Goal: Transaction & Acquisition: Book appointment/travel/reservation

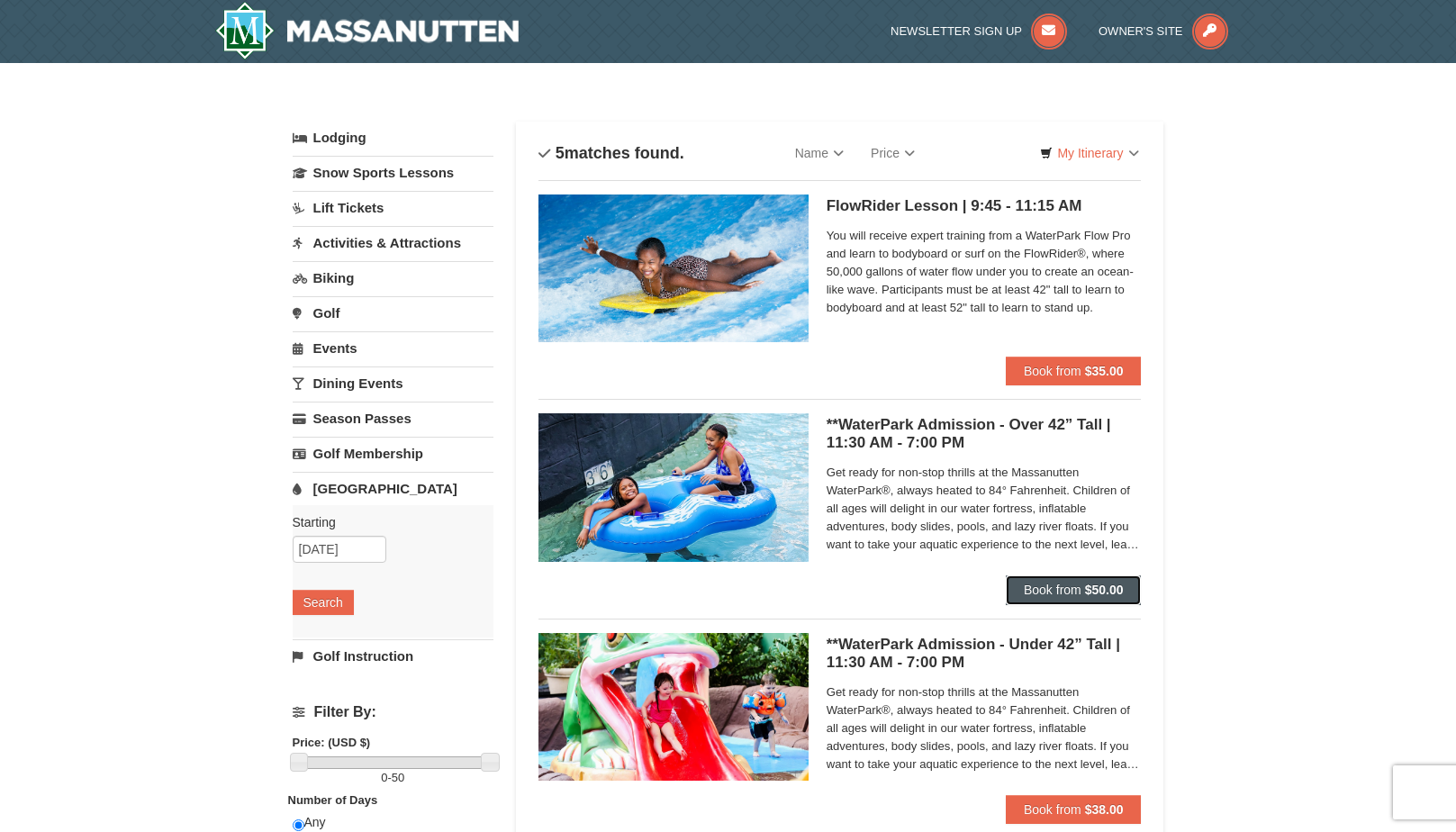
click at [1044, 595] on span "Book from" at bounding box center [1052, 590] width 58 height 15
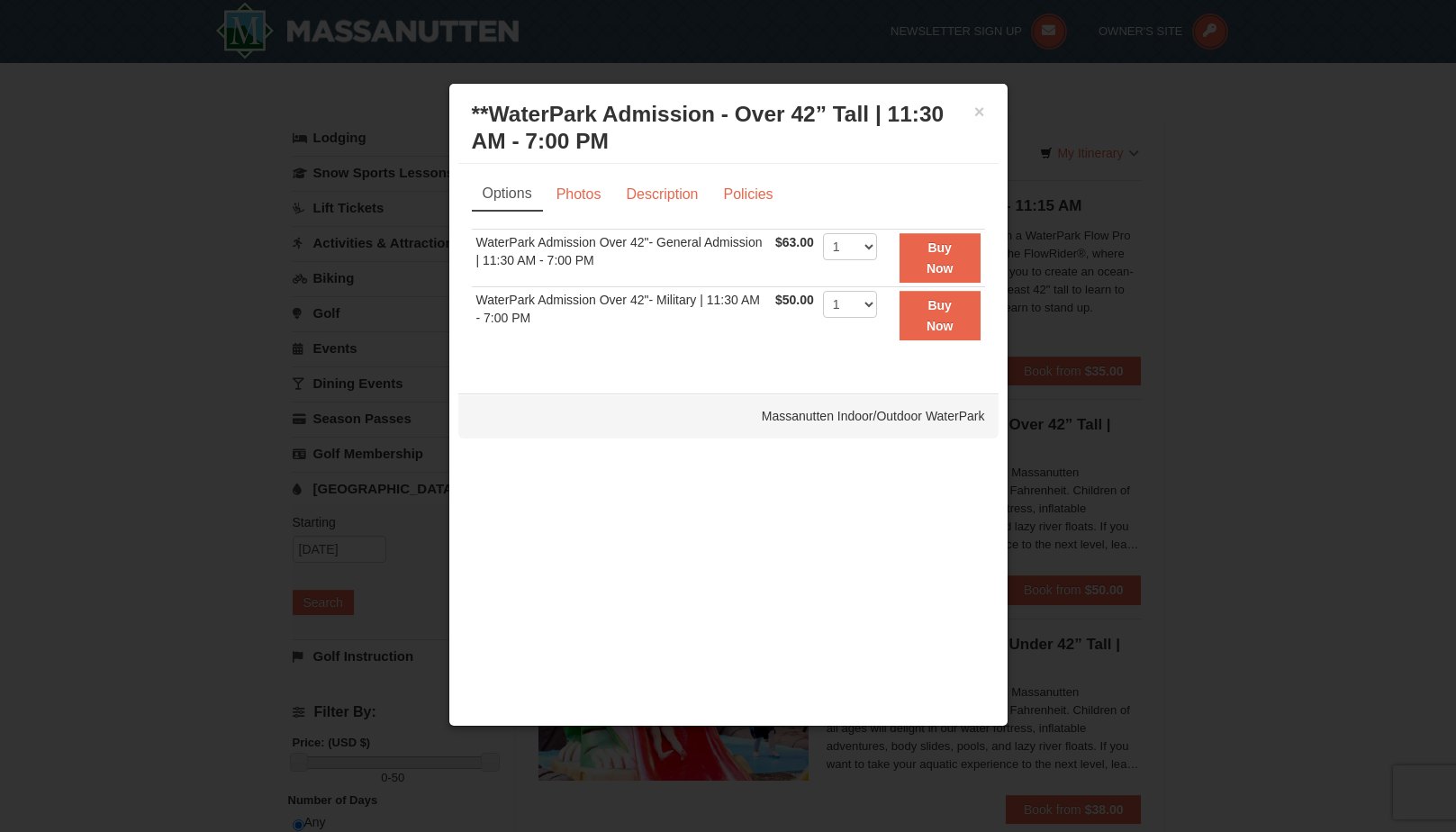
click at [985, 109] on div "× **WaterPark Admission - Over 42” Tall | 11:30 AM - 7:00 PM Massanutten Indoor…" at bounding box center [728, 128] width 540 height 71
click at [978, 113] on button "×" at bounding box center [979, 111] width 11 height 18
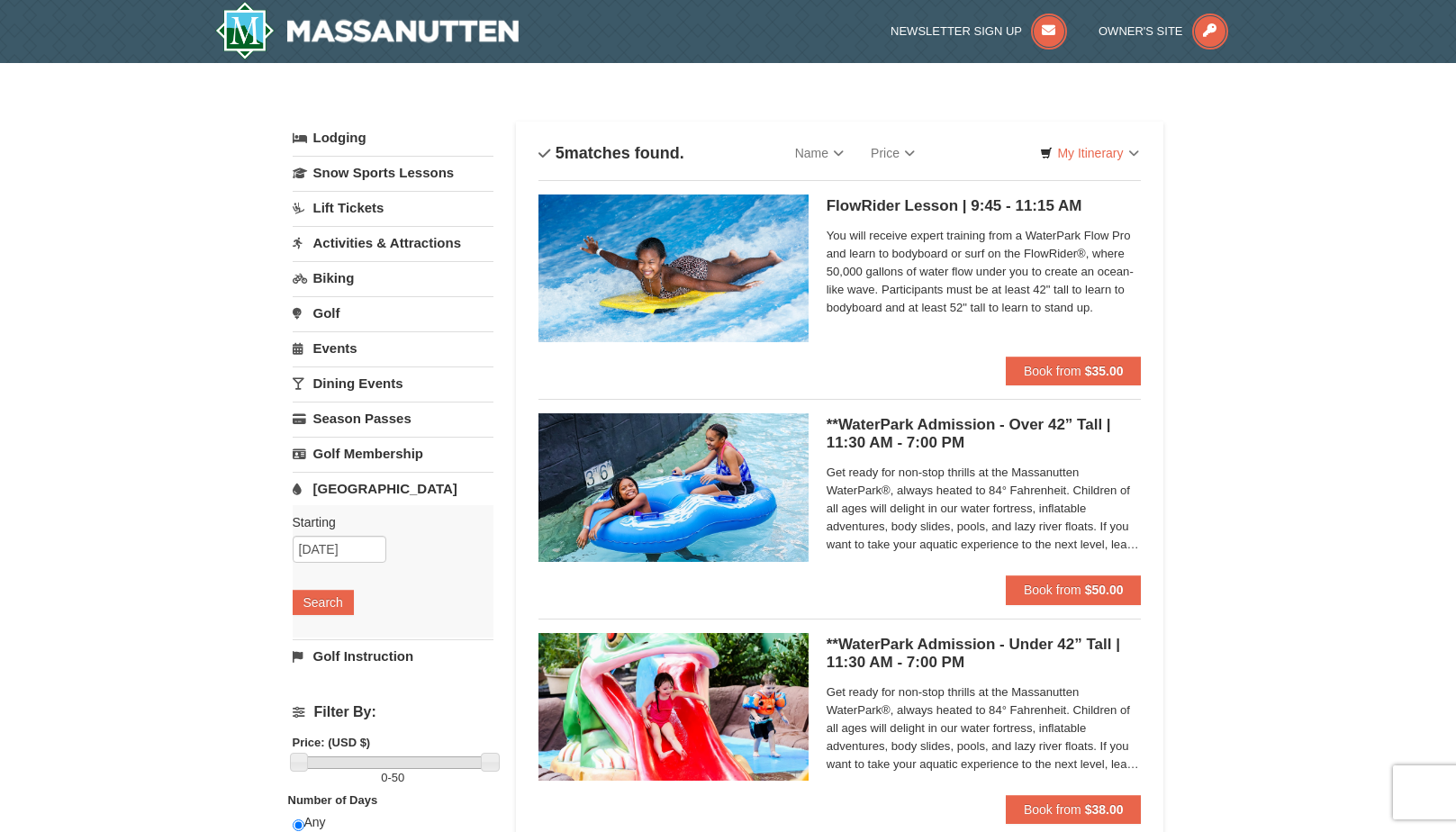
scroll to position [90, 0]
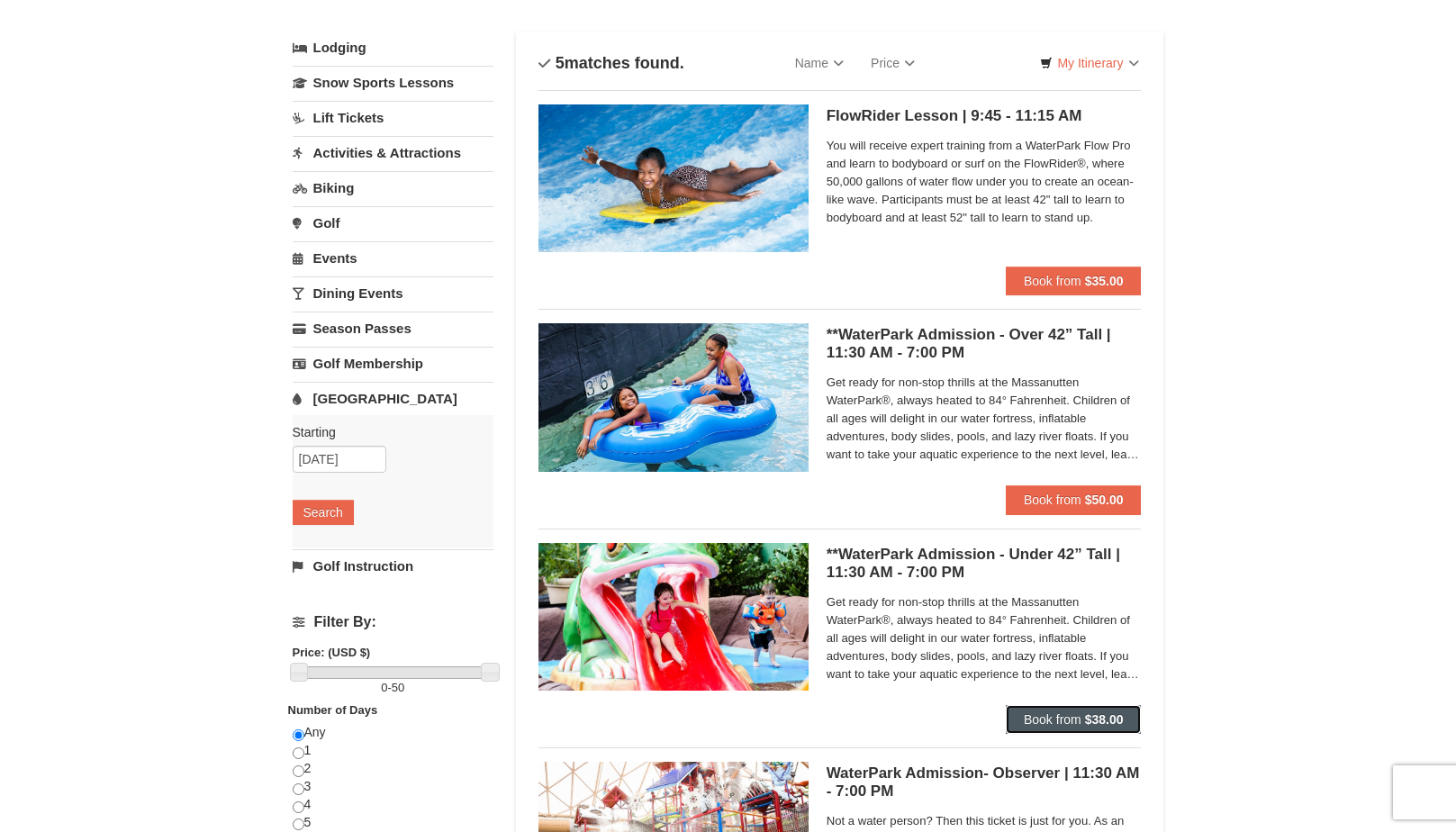
click at [1020, 718] on button "Book from $38.00" at bounding box center [1073, 720] width 136 height 29
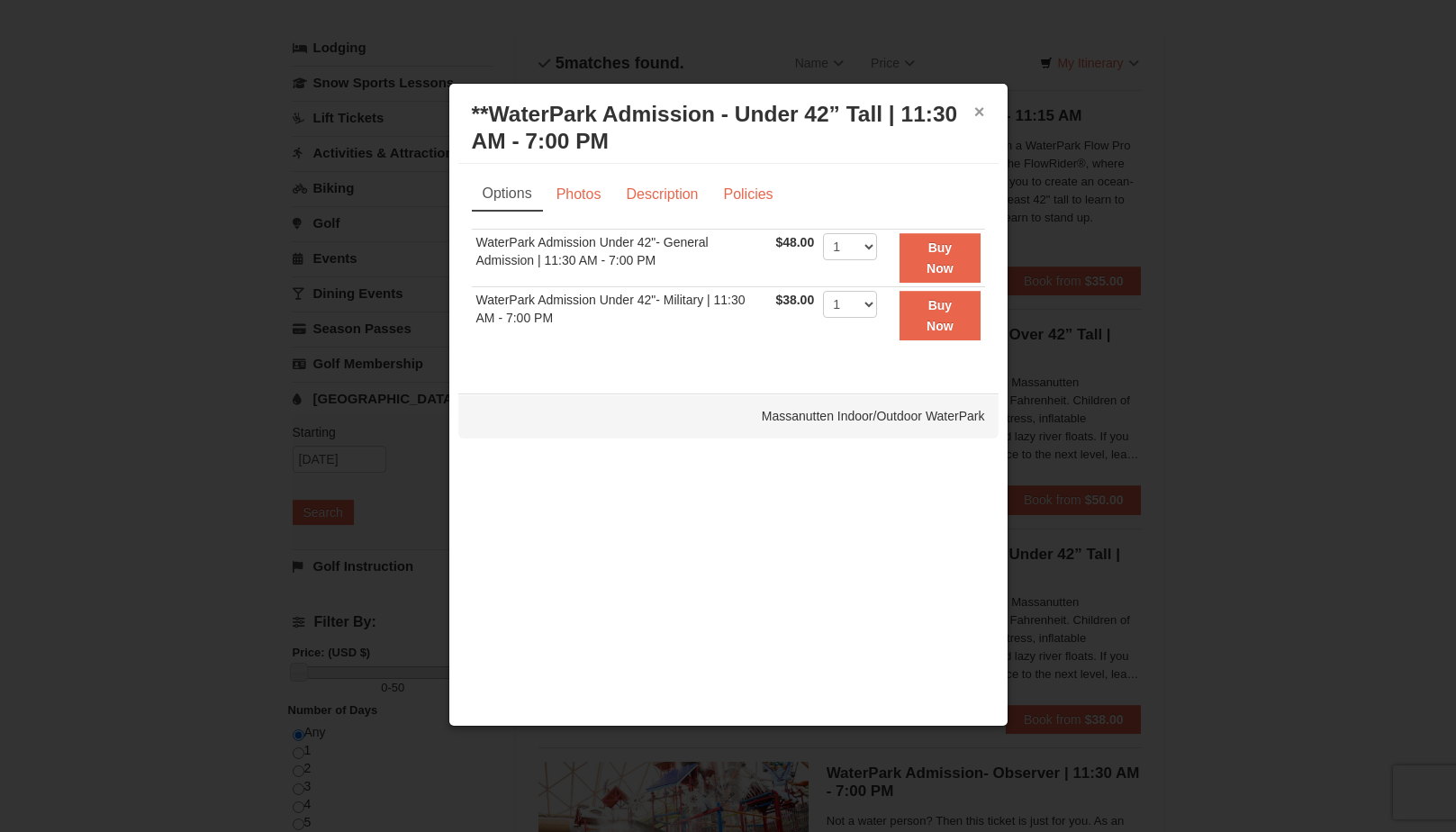
click at [979, 109] on button "×" at bounding box center [979, 111] width 11 height 18
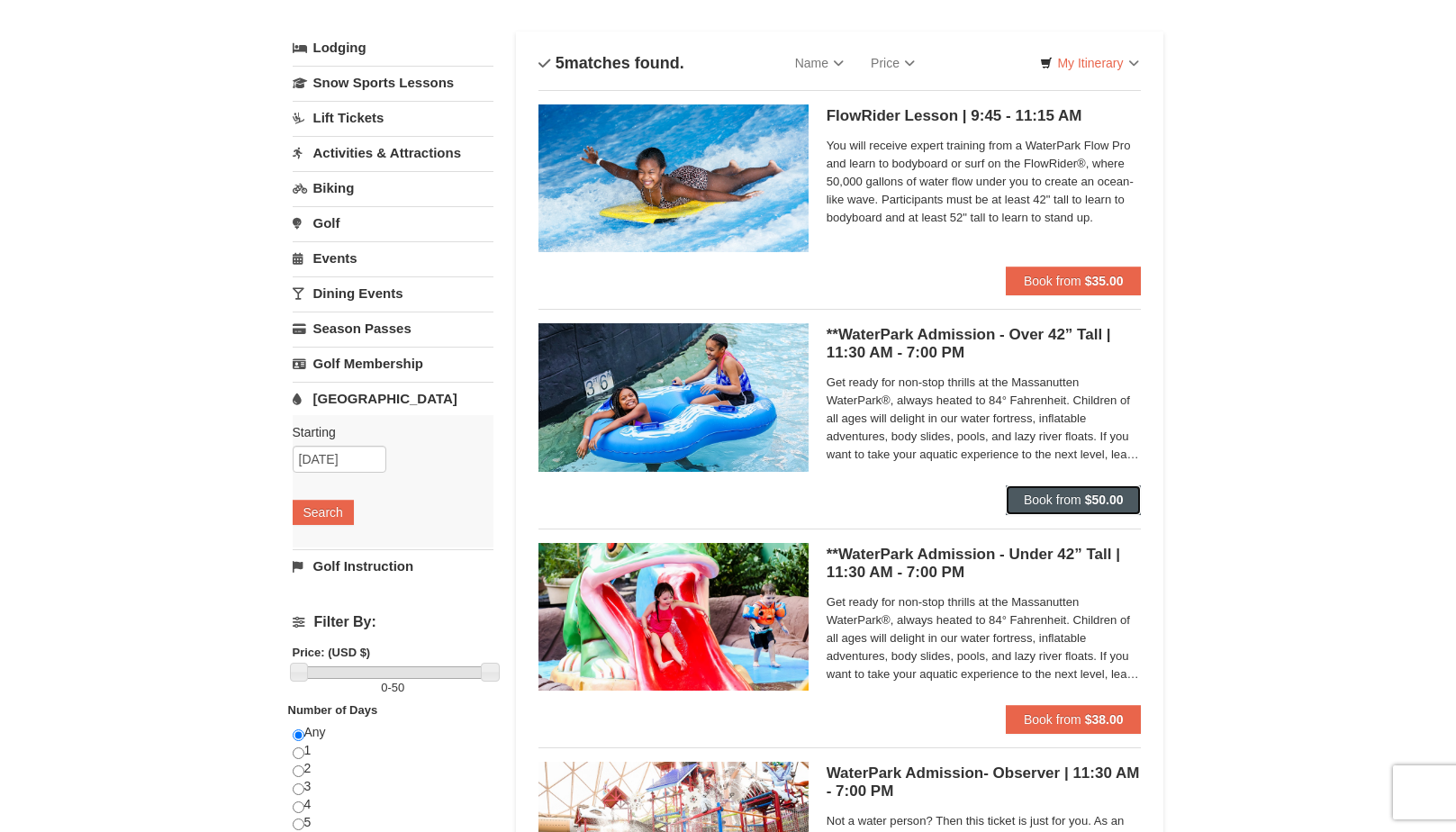
click at [1083, 499] on button "Book from $50.00" at bounding box center [1073, 500] width 136 height 29
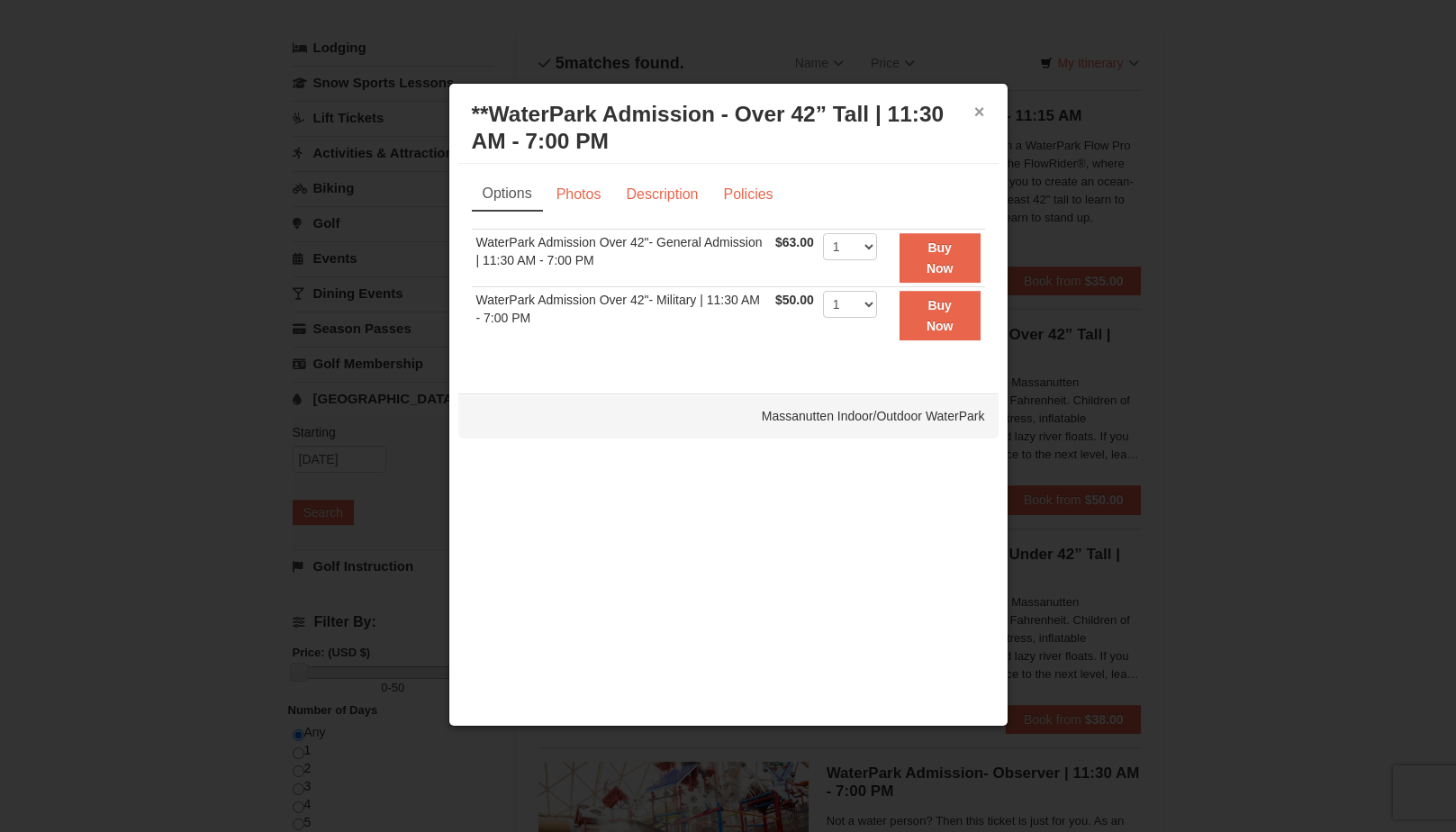
click at [976, 107] on button "×" at bounding box center [979, 111] width 11 height 18
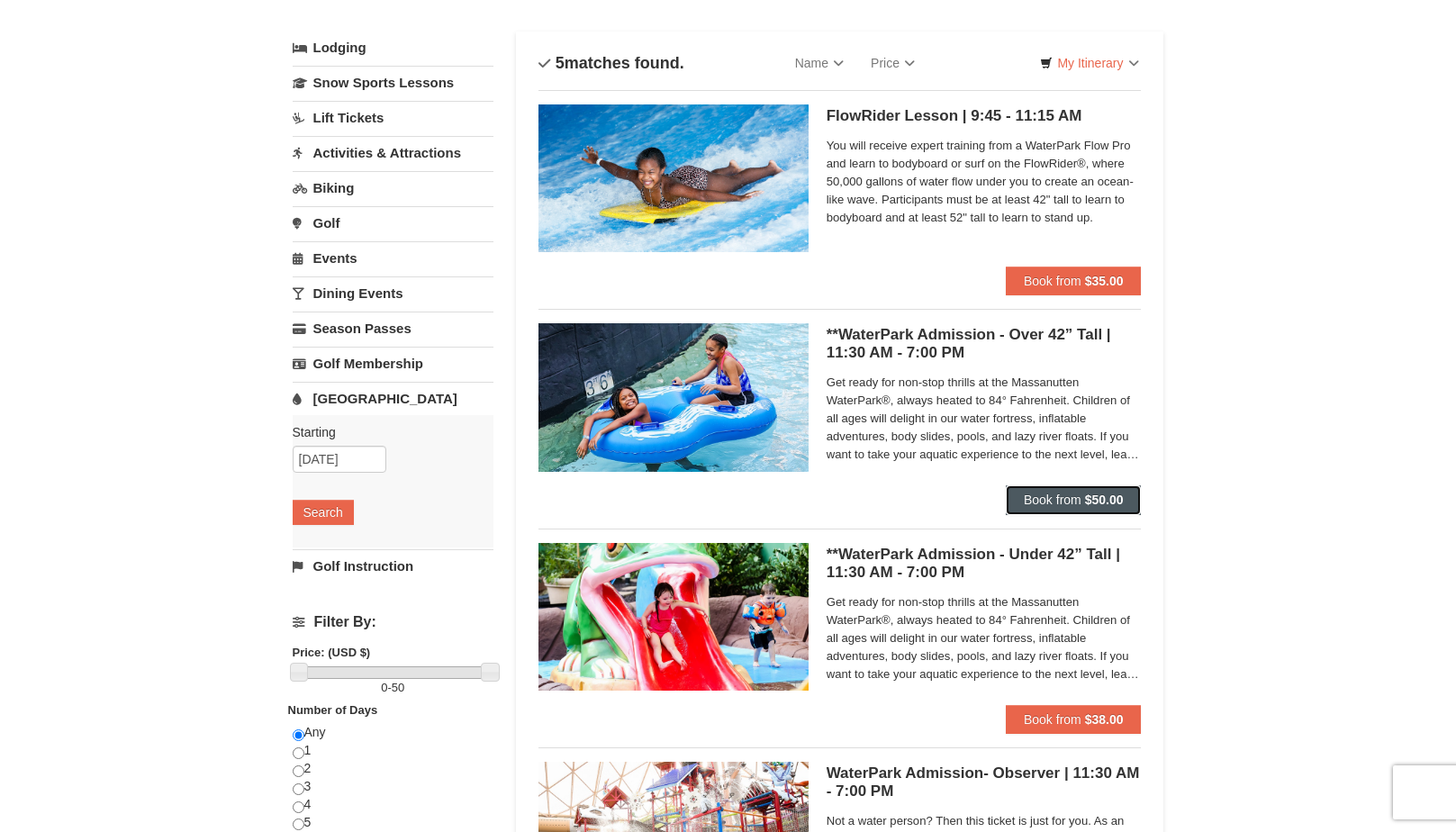
click at [1108, 498] on strong "$50.00" at bounding box center [1104, 499] width 39 height 15
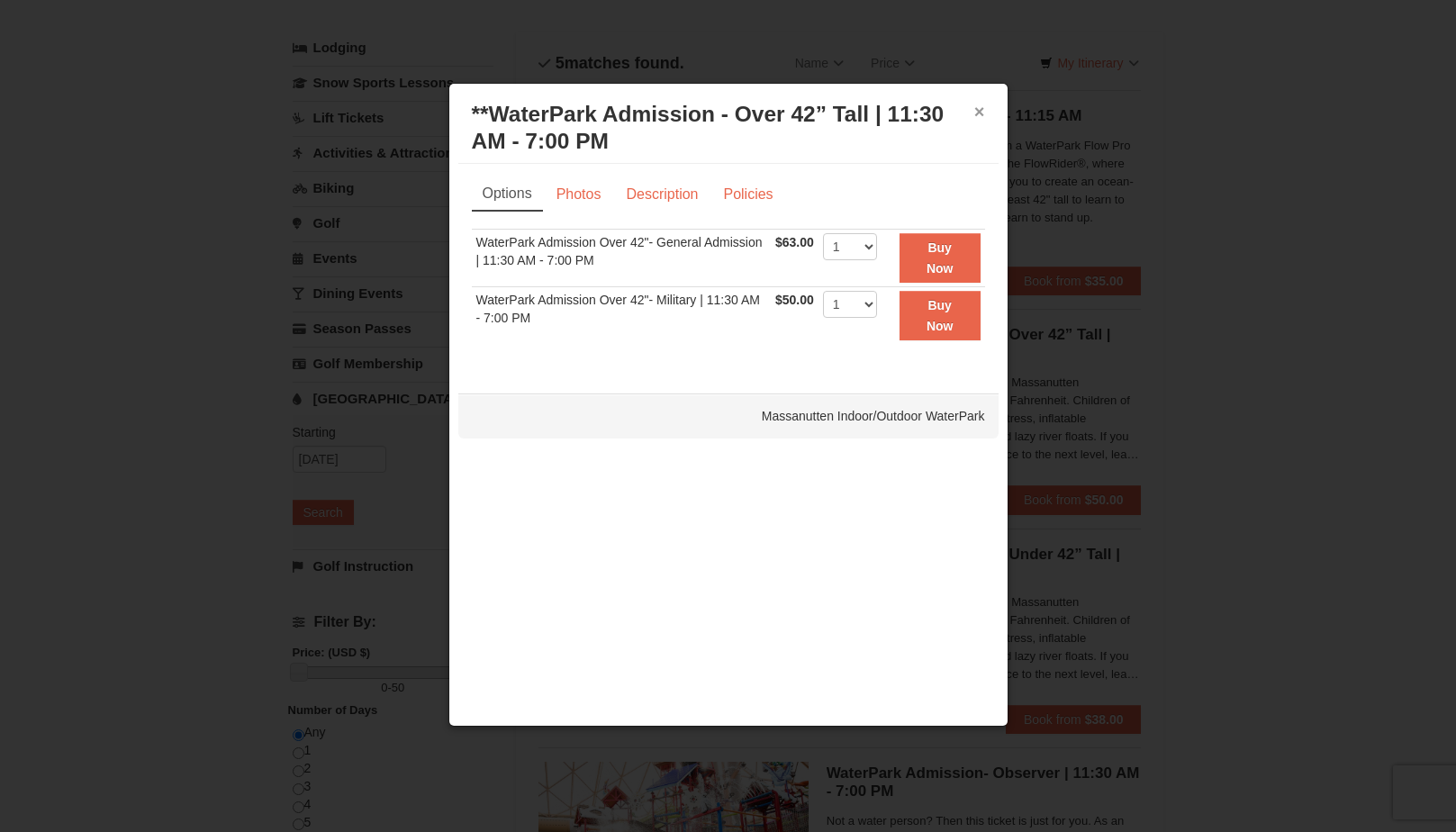
click at [978, 117] on button "×" at bounding box center [979, 111] width 11 height 18
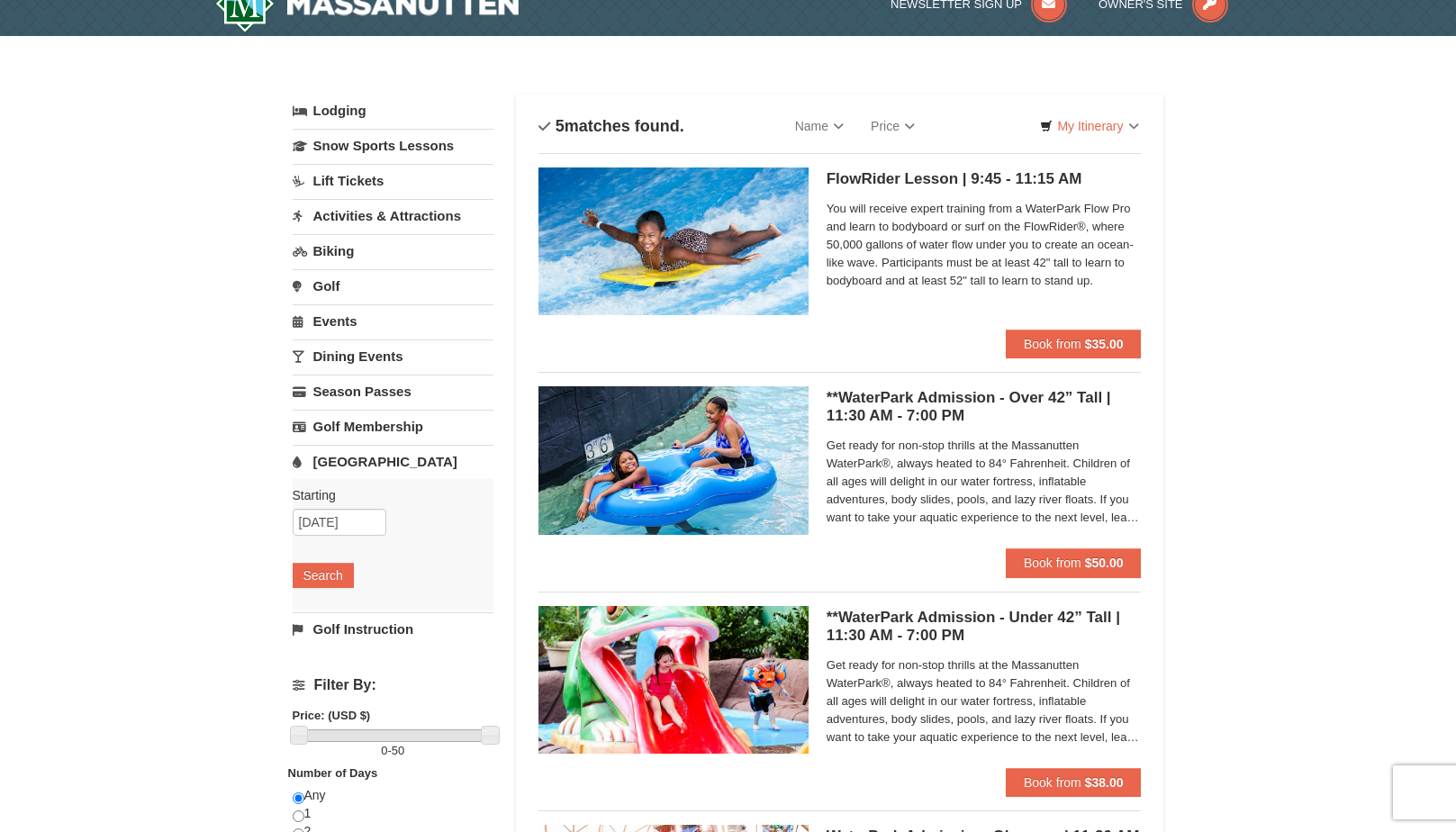
scroll to position [0, 0]
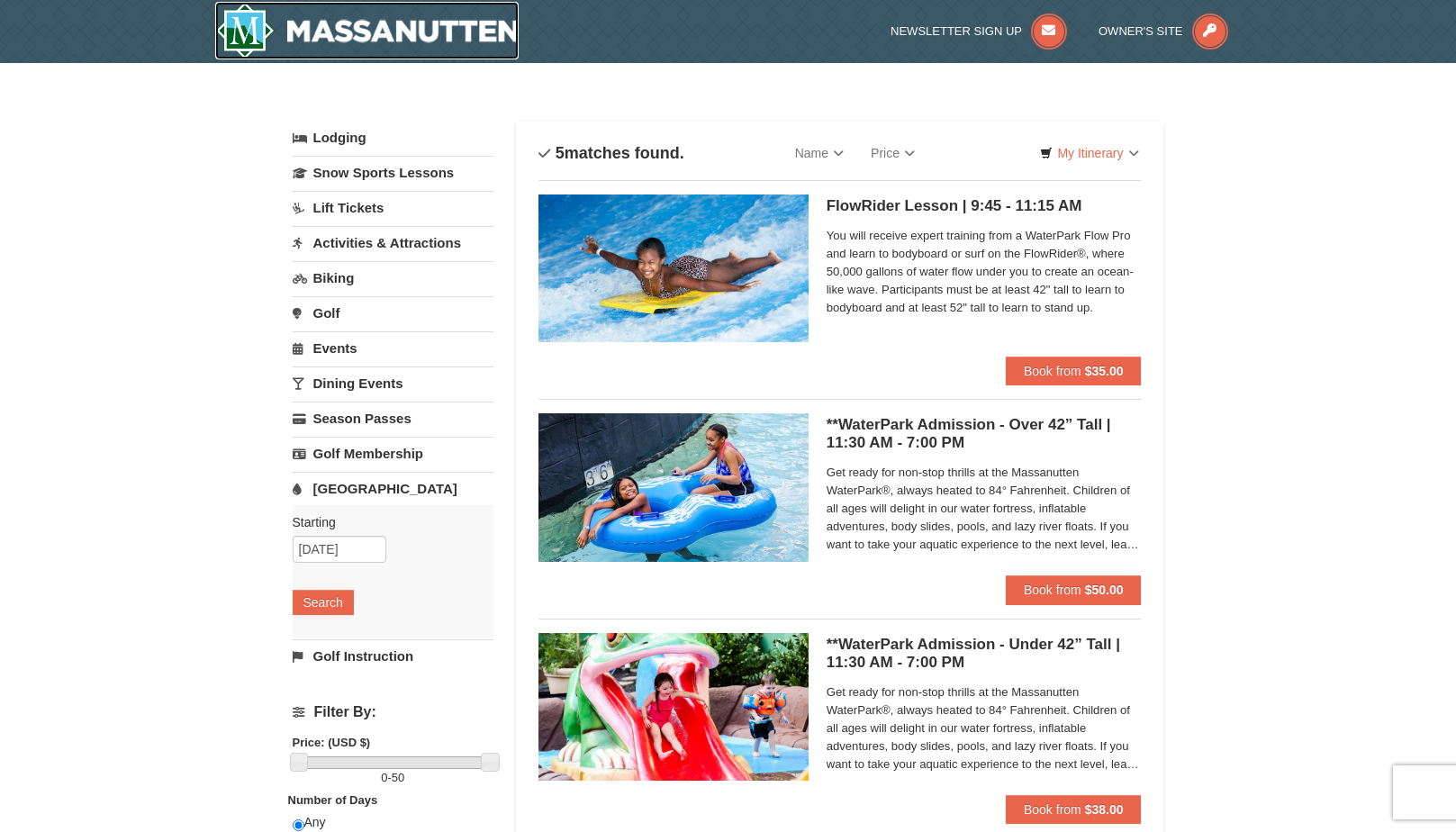
click at [253, 23] on img at bounding box center [367, 30] width 305 height 58
